Goal: Task Accomplishment & Management: Manage account settings

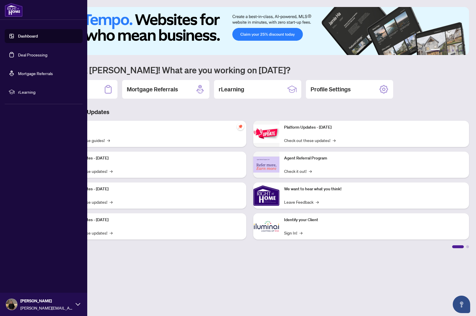
click at [24, 56] on link "Deal Processing" at bounding box center [32, 54] width 29 height 5
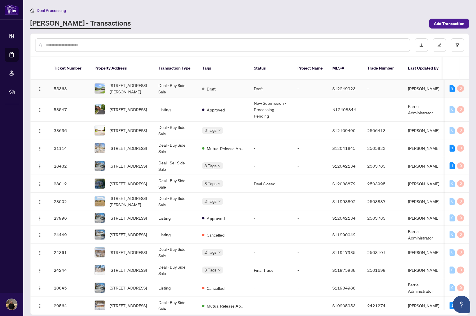
click at [174, 83] on td "Deal - Buy Side Sale" at bounding box center [176, 89] width 44 height 18
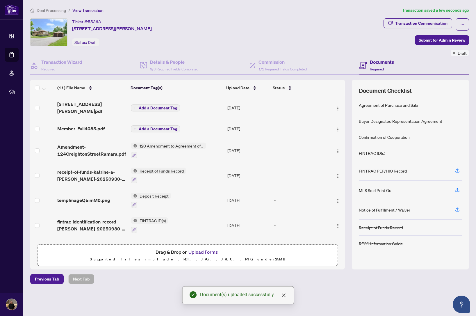
click at [164, 106] on span "Add a Document Tag" at bounding box center [158, 108] width 39 height 4
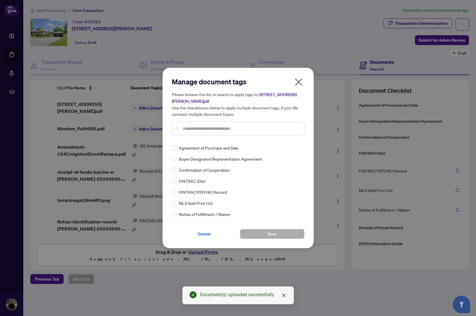
click at [201, 129] on input "text" at bounding box center [241, 128] width 117 height 6
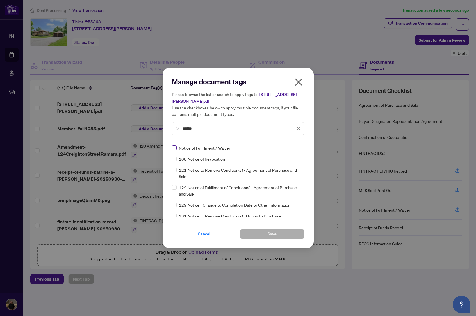
type input "******"
click at [275, 234] on span "Save" at bounding box center [272, 233] width 9 height 9
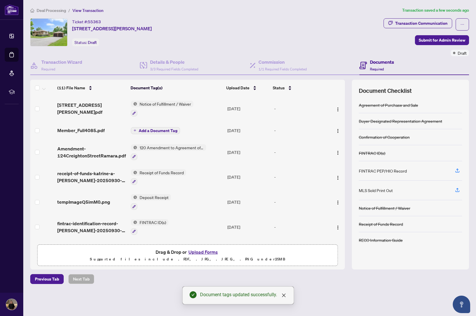
click at [147, 130] on span "Add a Document Tag" at bounding box center [158, 131] width 39 height 4
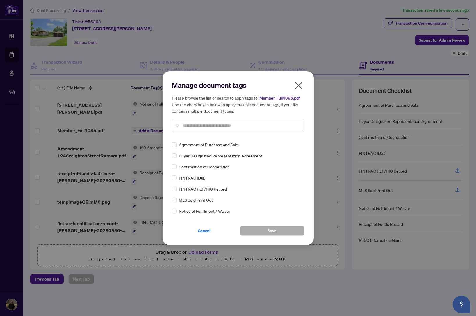
click at [202, 126] on input "text" at bounding box center [241, 125] width 117 height 6
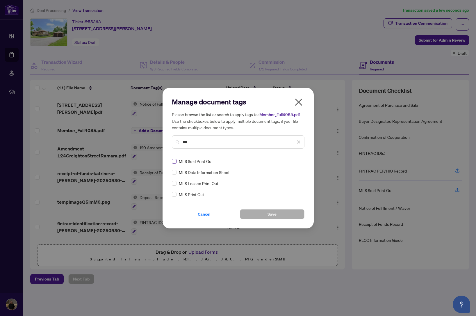
type input "***"
click at [176, 161] on span at bounding box center [174, 161] width 5 height 5
click at [266, 214] on button "Save" at bounding box center [272, 214] width 65 height 10
